Goal: Check status: Check status

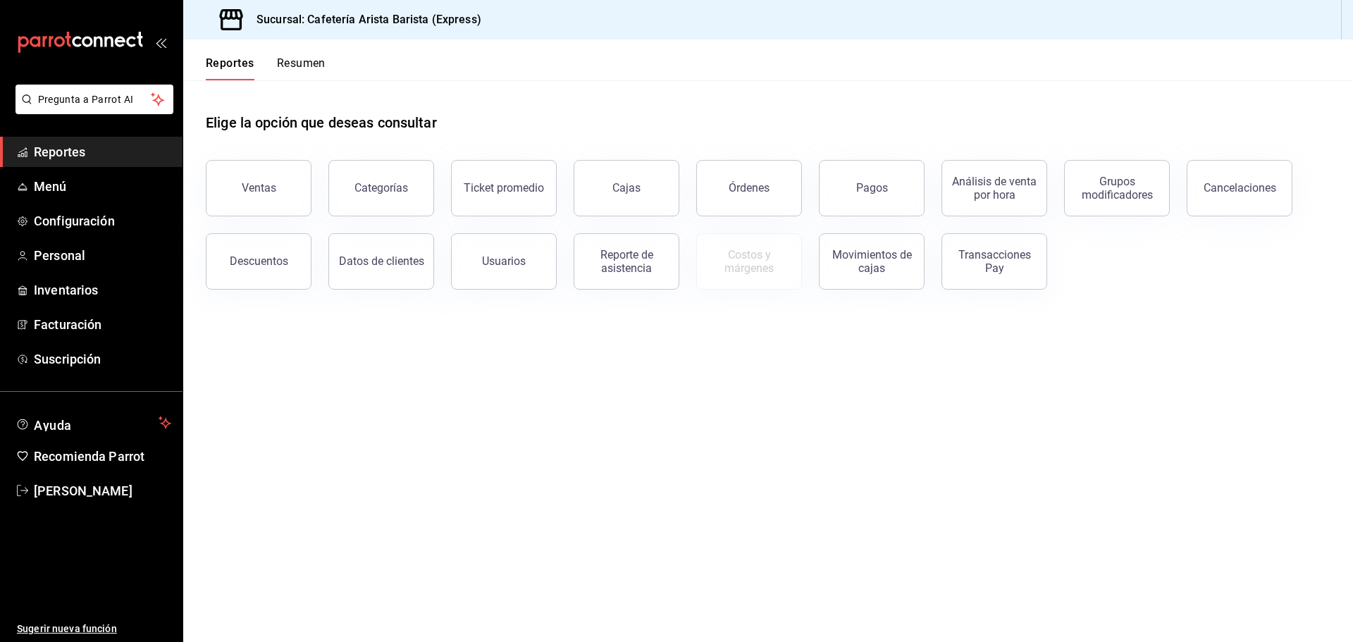
click at [289, 69] on button "Resumen" at bounding box center [301, 68] width 49 height 24
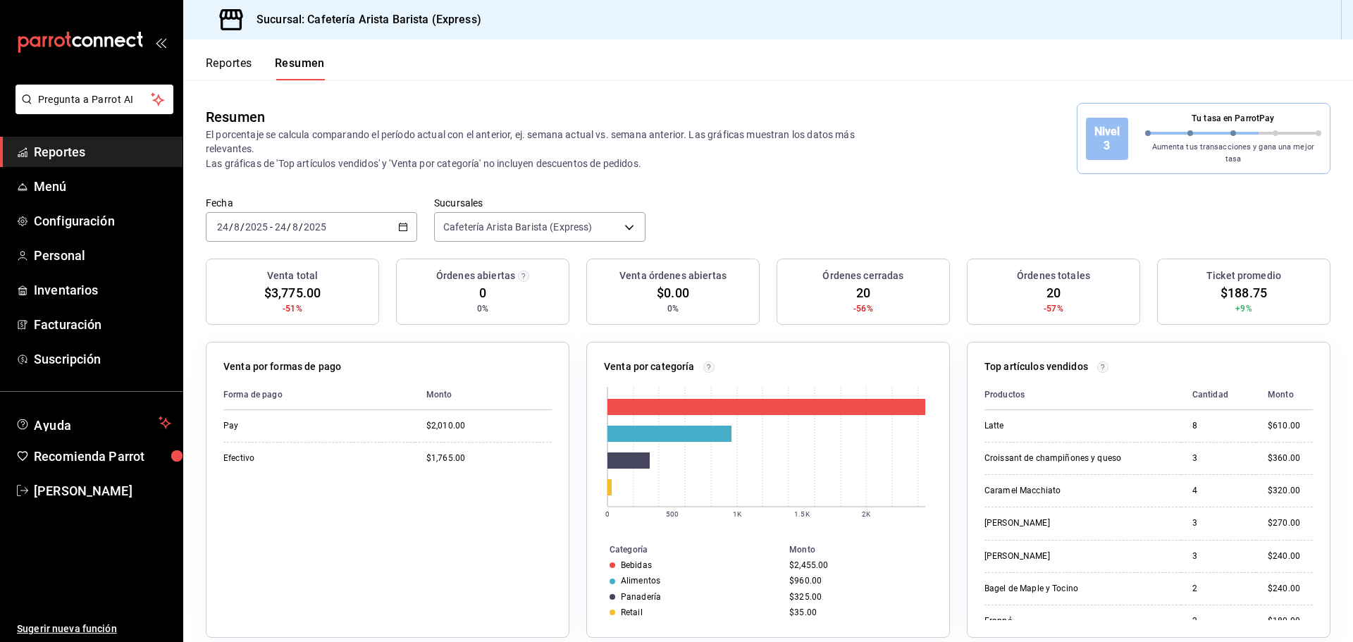
click at [400, 226] on \(Stroke\) "button" at bounding box center [404, 226] width 8 height 1
click at [300, 294] on span "Ayer" at bounding box center [272, 301] width 109 height 15
click at [239, 61] on button "Reportes" at bounding box center [229, 68] width 47 height 24
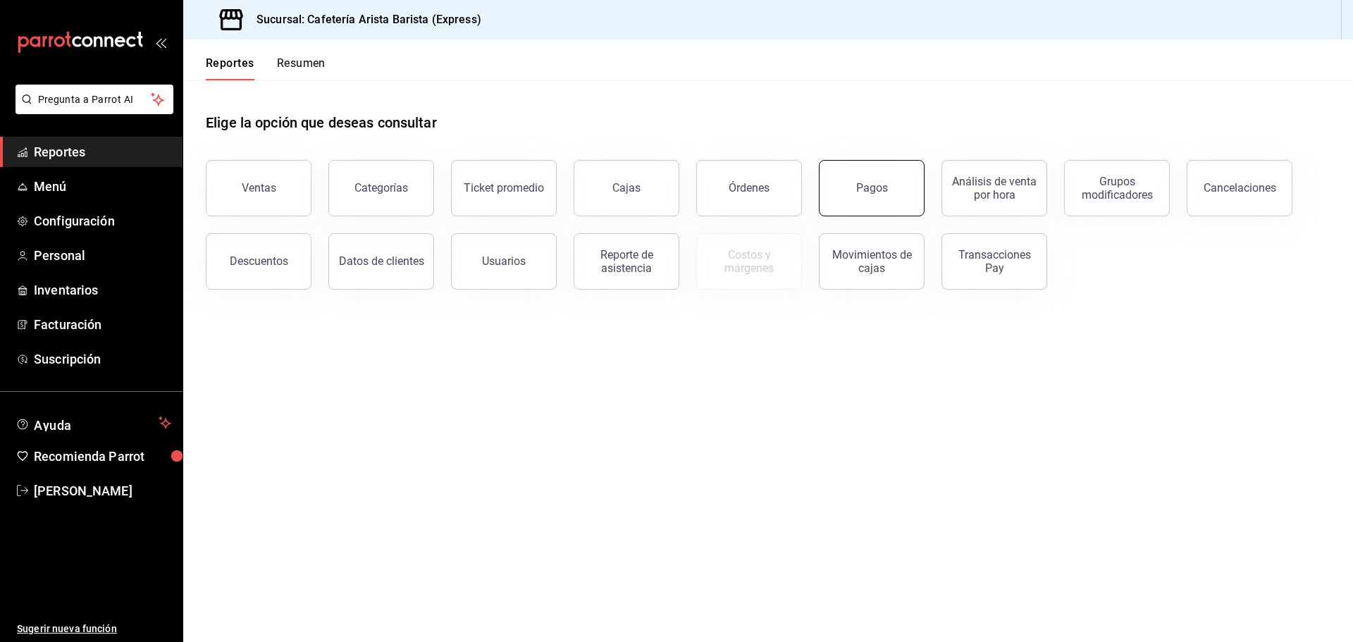
click at [858, 192] on div "Pagos" at bounding box center [872, 187] width 32 height 13
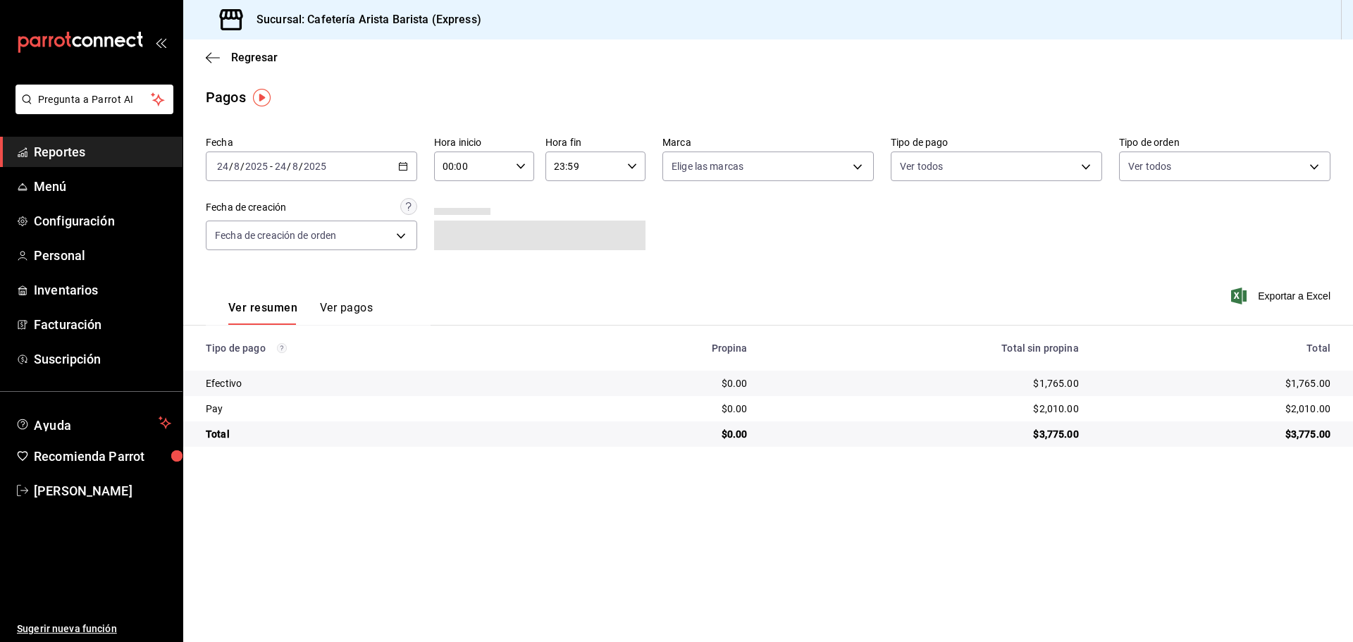
click at [401, 169] on icon "button" at bounding box center [403, 166] width 10 height 10
click at [316, 249] on li "Ayer" at bounding box center [273, 241] width 132 height 32
